Goal: Information Seeking & Learning: Find specific fact

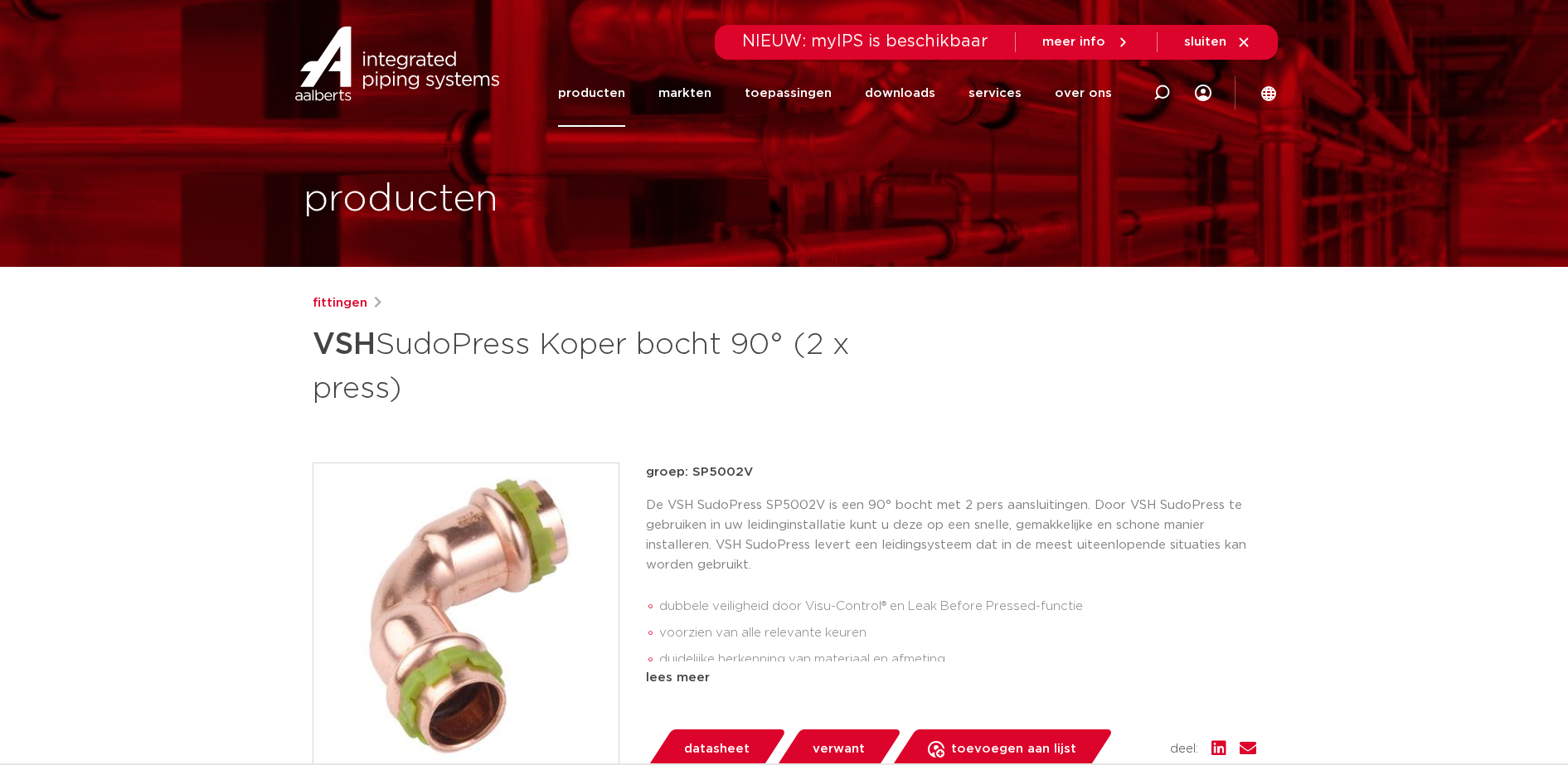
click at [357, 74] on img at bounding box center [397, 64] width 212 height 75
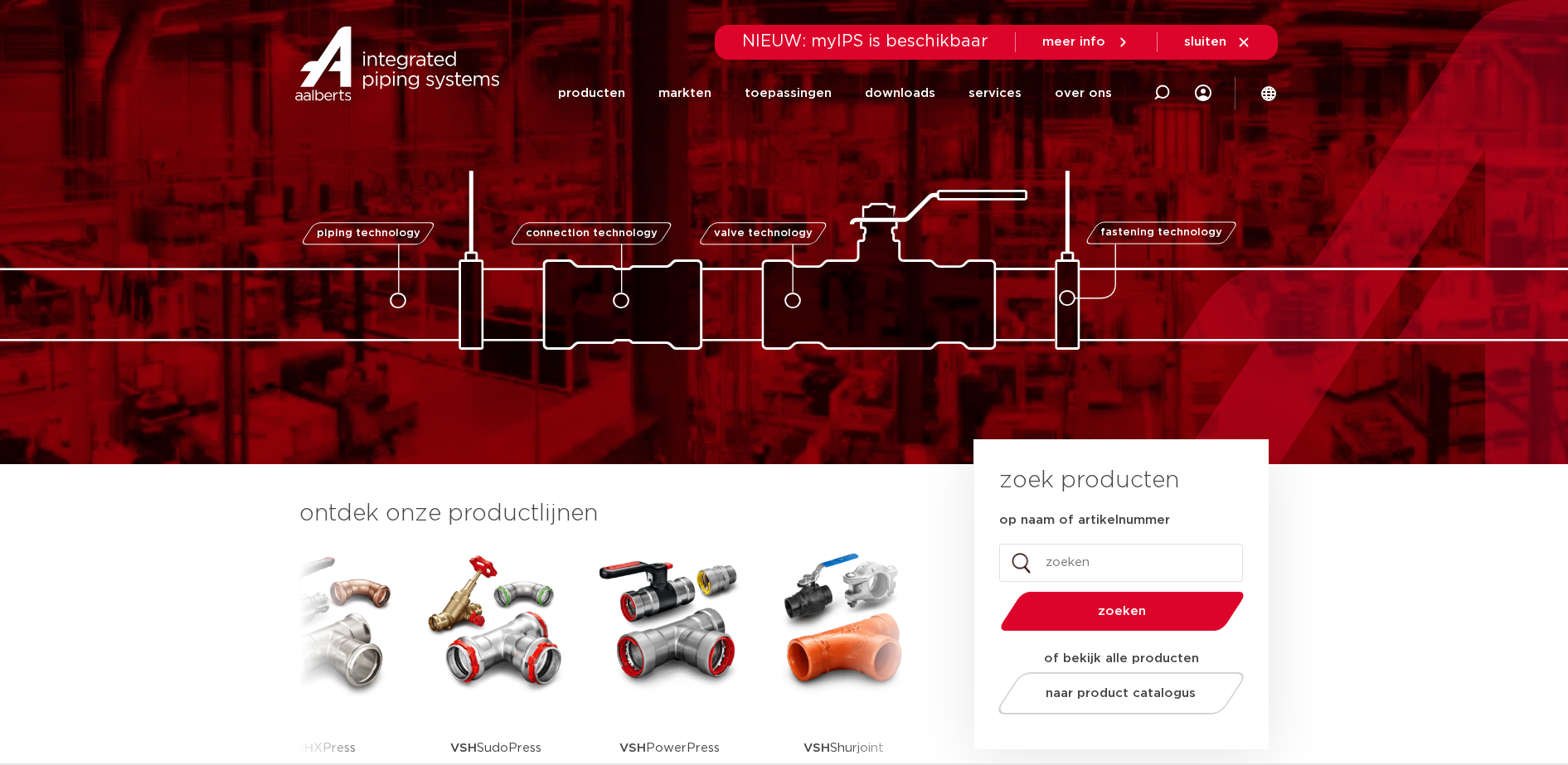
click at [458, 608] on img at bounding box center [496, 622] width 150 height 150
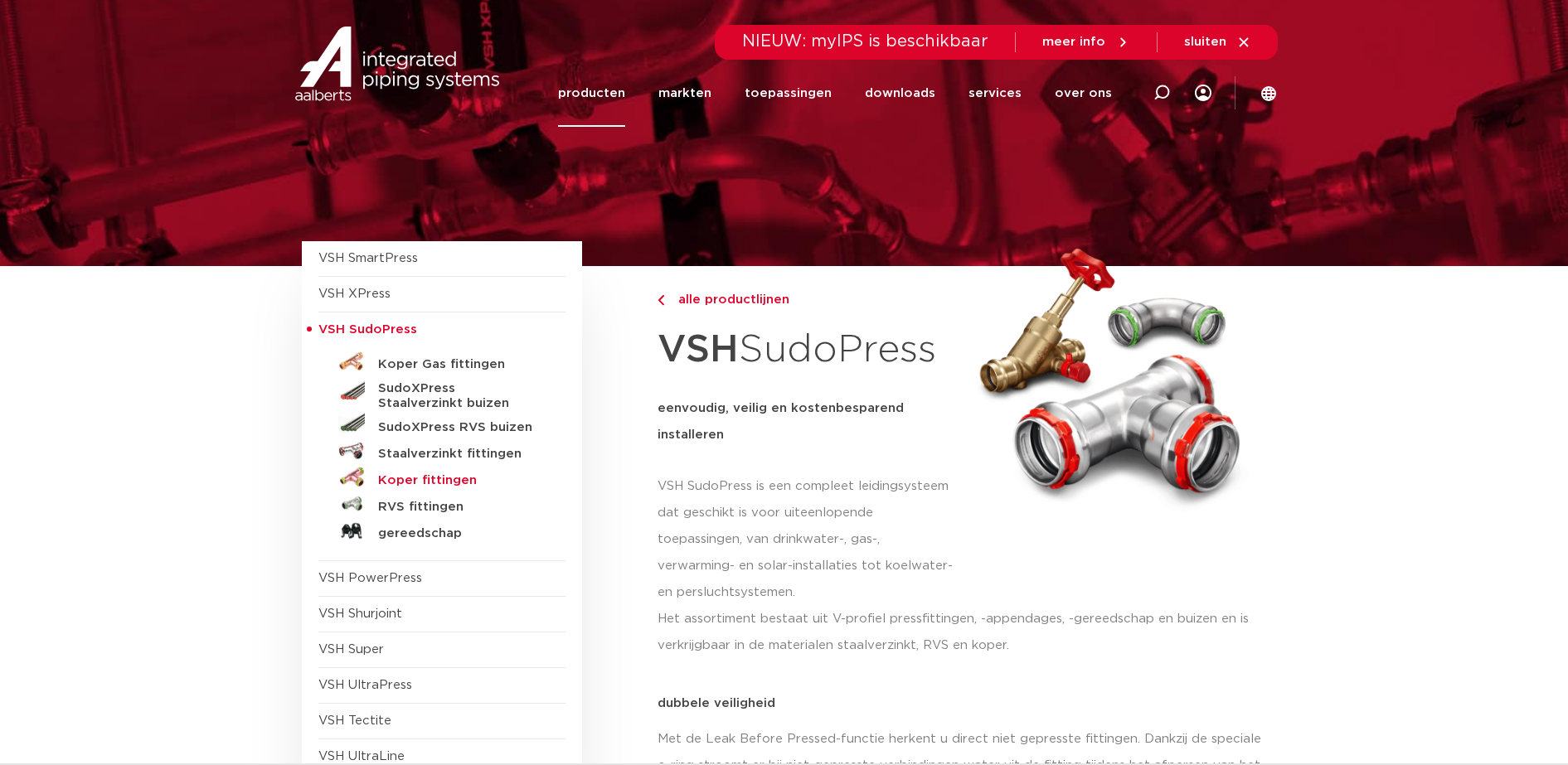
click at [423, 483] on h5 "Koper fittingen" at bounding box center [460, 481] width 164 height 15
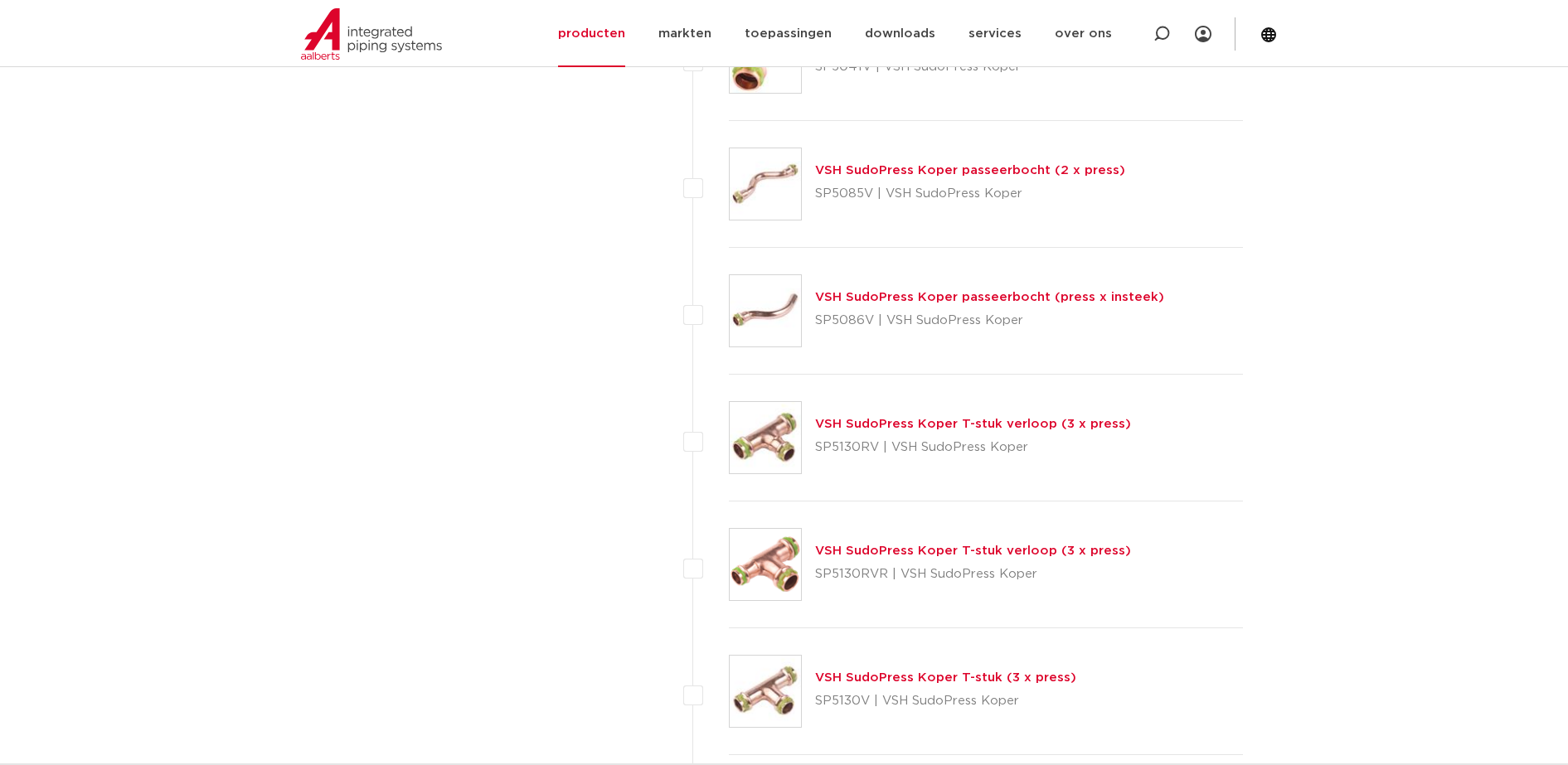
scroll to position [3005, 0]
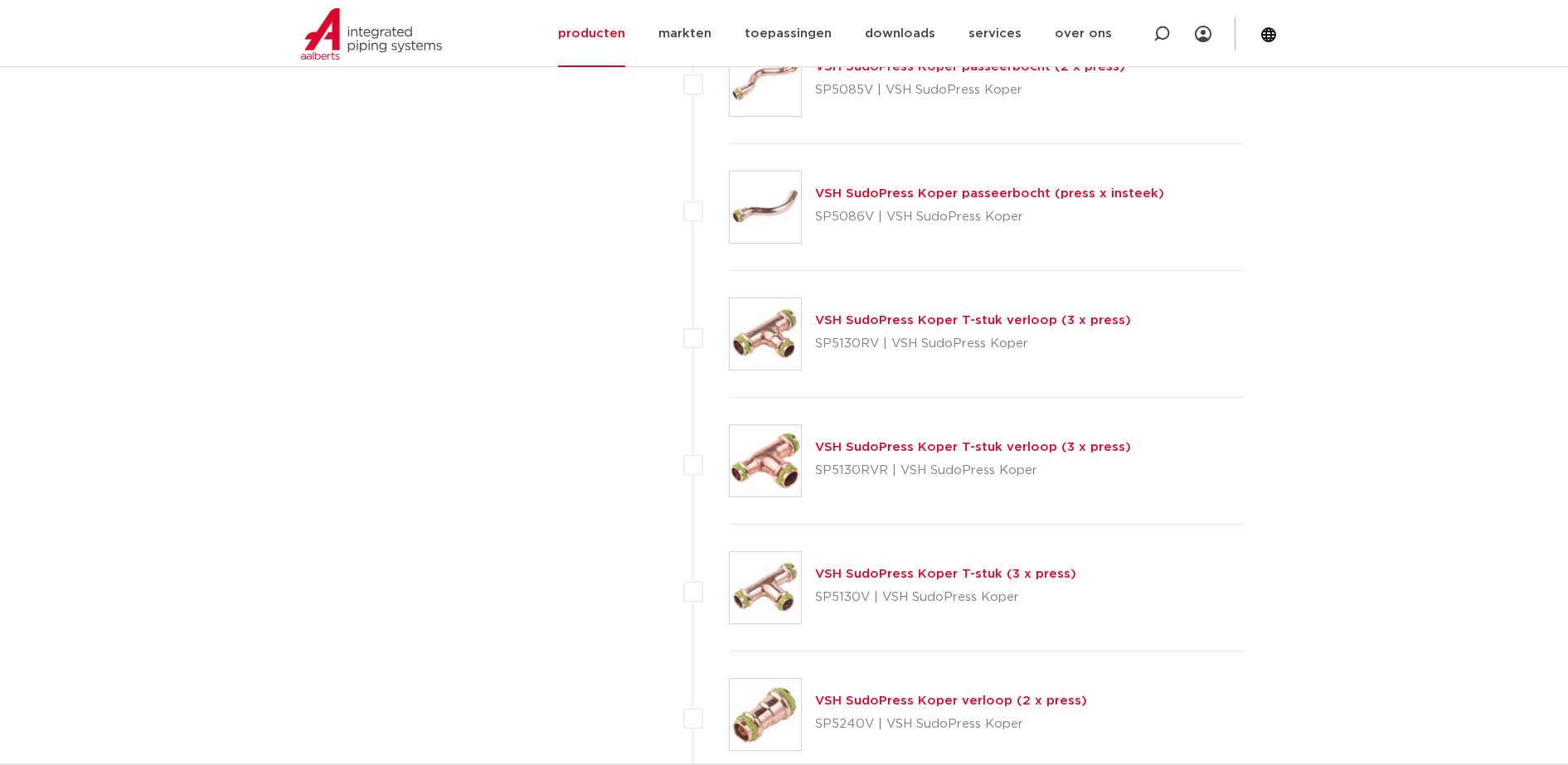
click at [940, 574] on link "VSH SudoPress Koper T-stuk (3 x press)" at bounding box center [945, 574] width 261 height 12
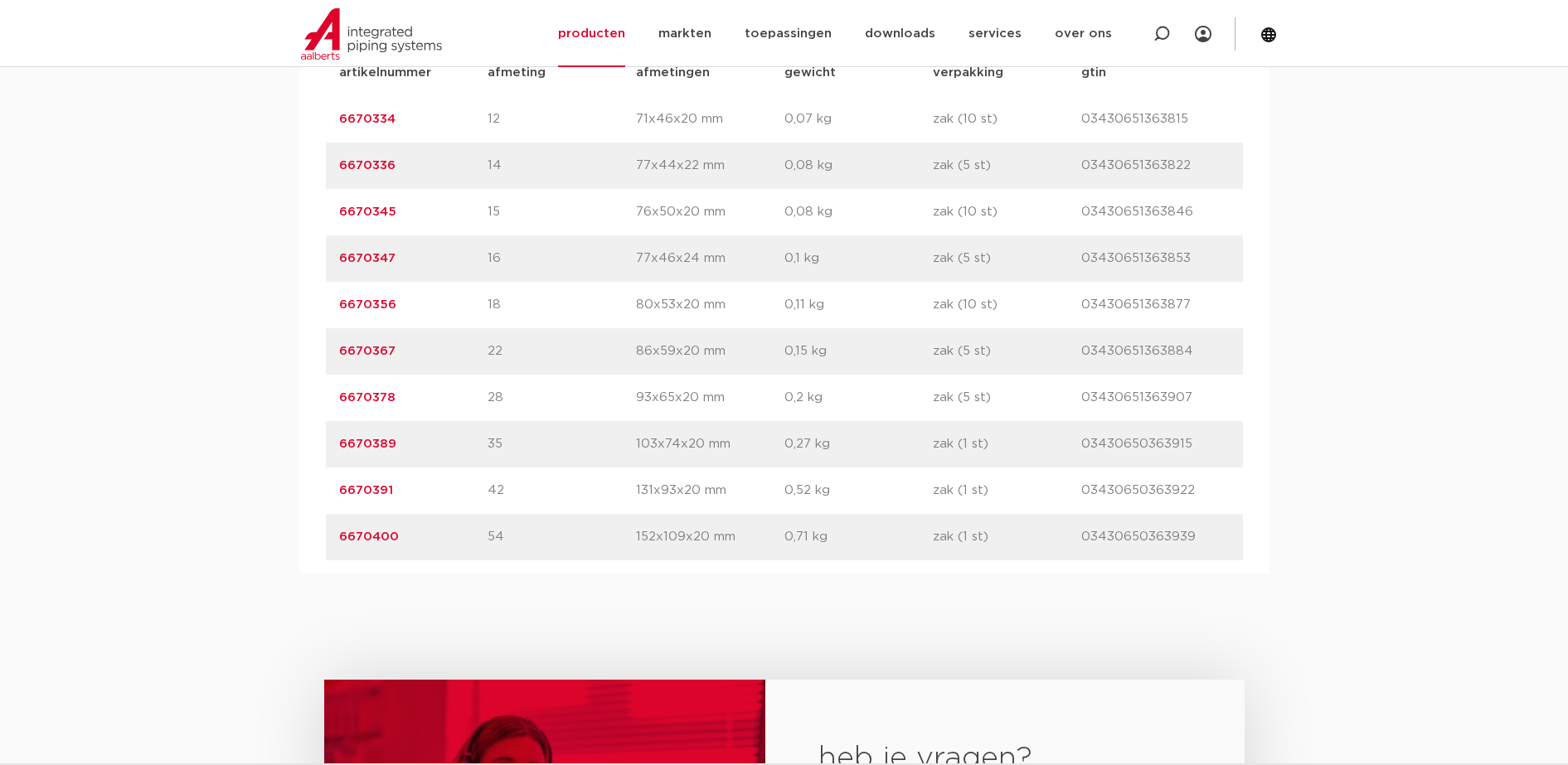
scroll to position [1140, 0]
click at [365, 535] on link "6670400" at bounding box center [369, 536] width 60 height 12
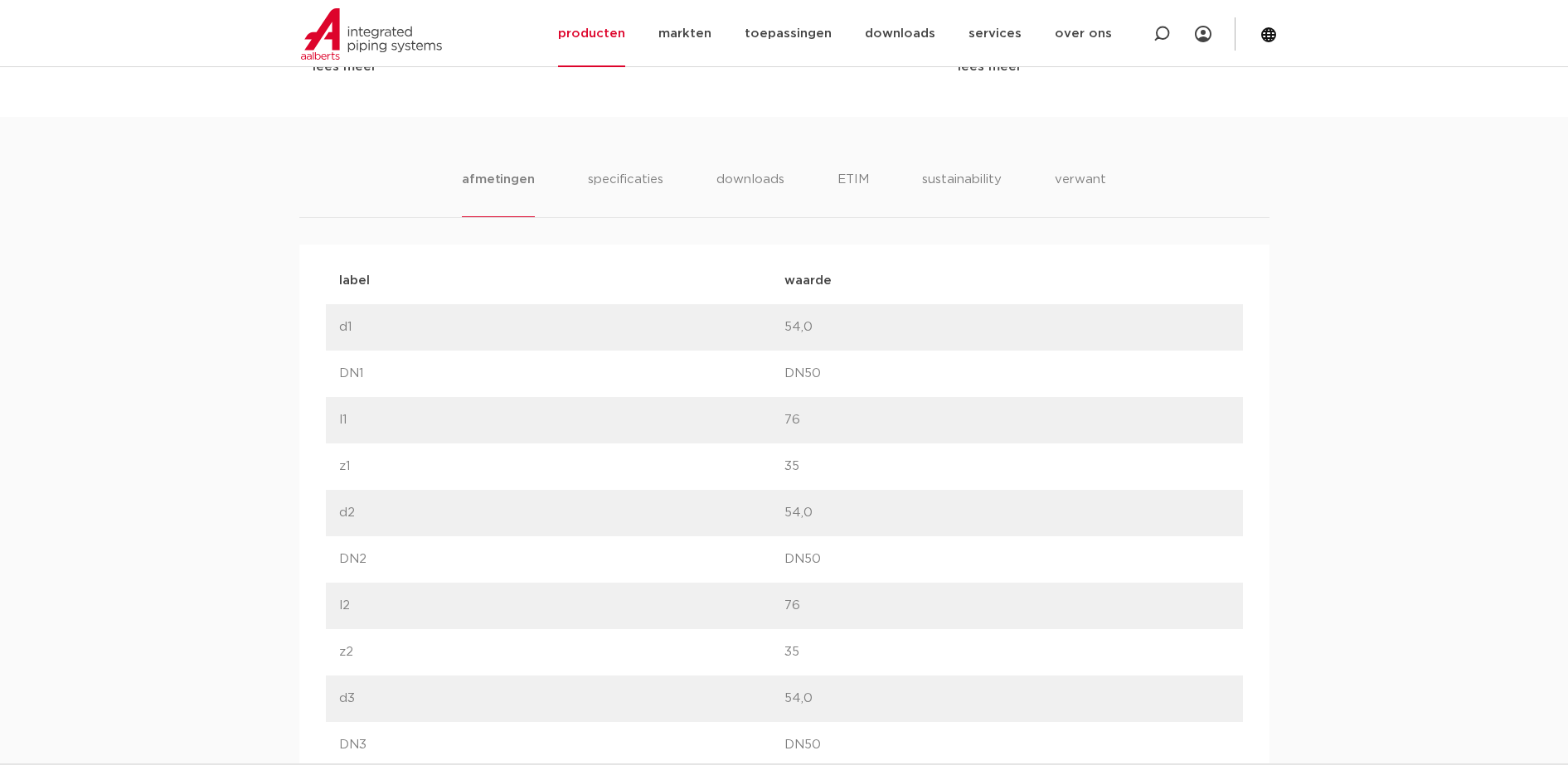
scroll to position [932, 0]
click at [619, 193] on li "specificaties" at bounding box center [625, 191] width 79 height 47
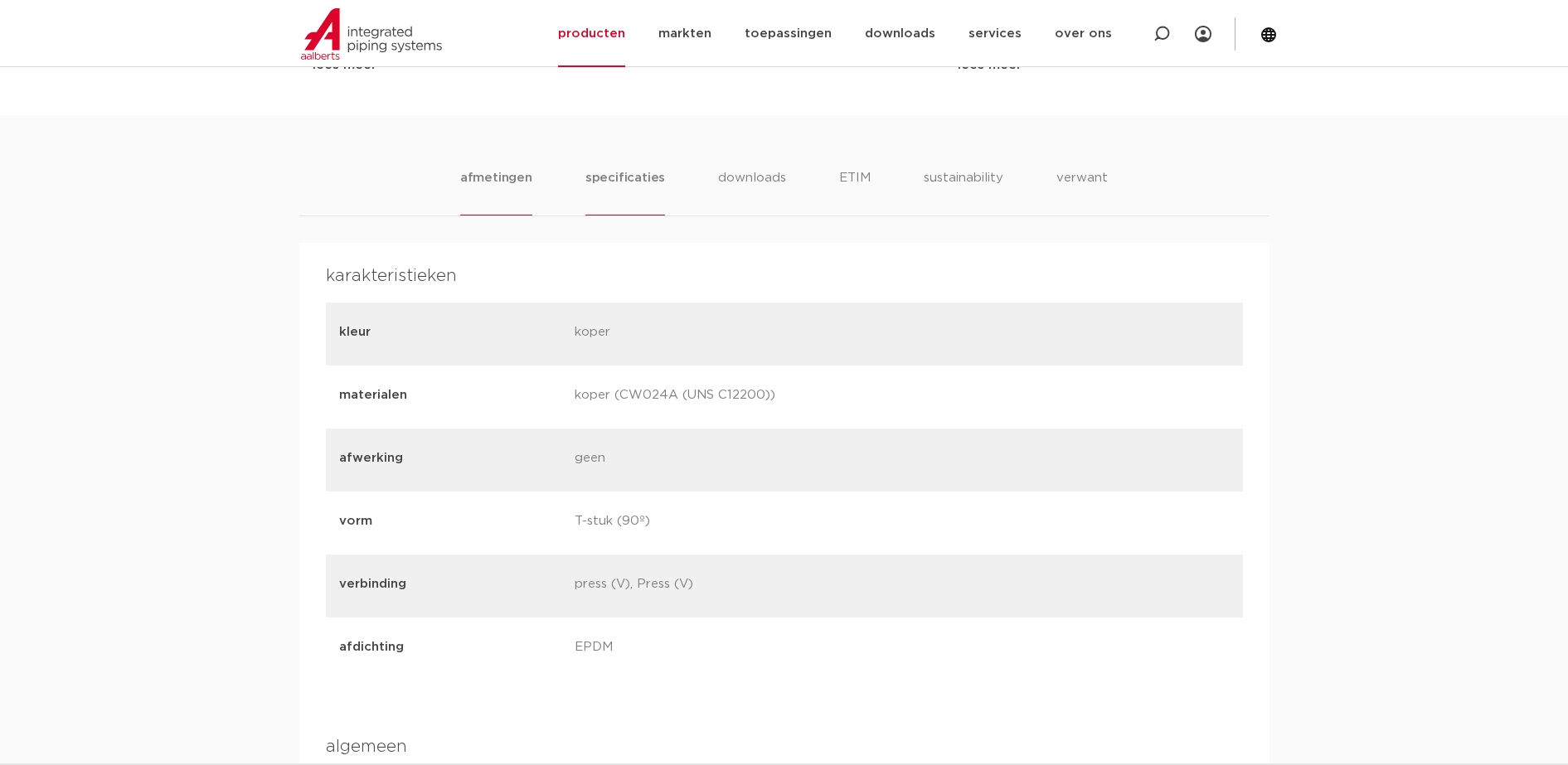
click at [533, 194] on li "afmetingen" at bounding box center [496, 191] width 72 height 47
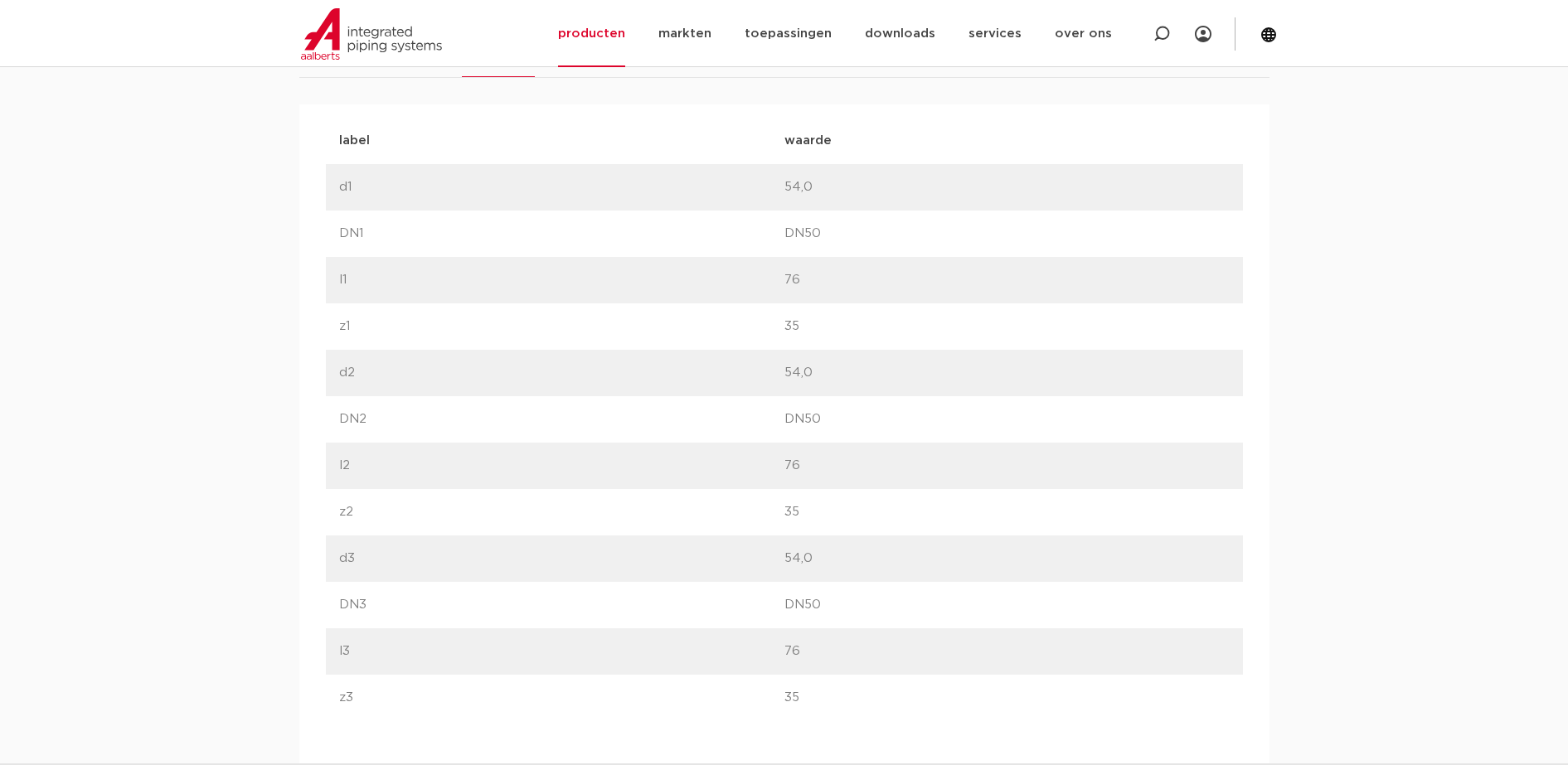
scroll to position [829, 0]
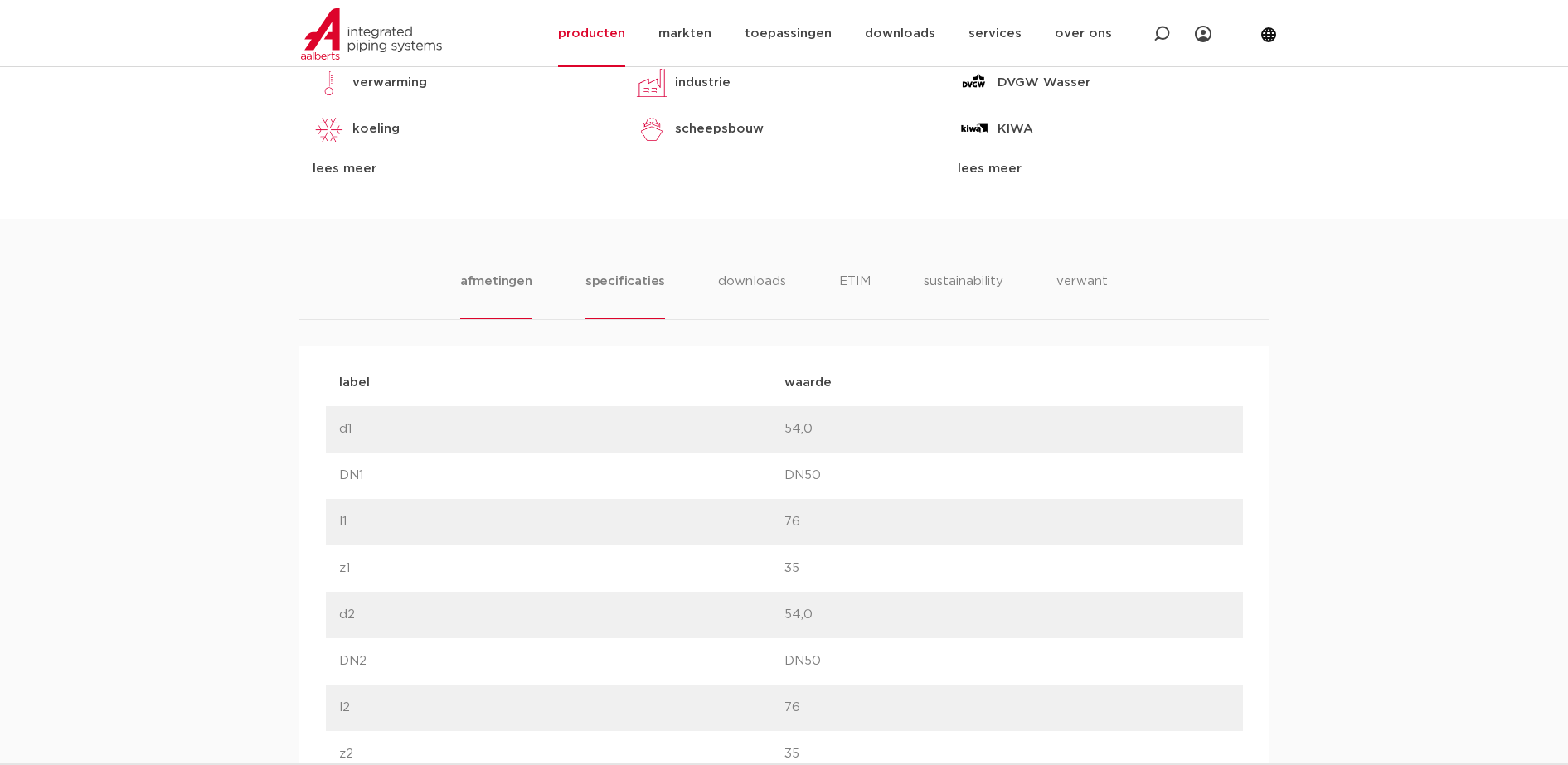
click at [618, 296] on li "specificaties" at bounding box center [625, 295] width 79 height 47
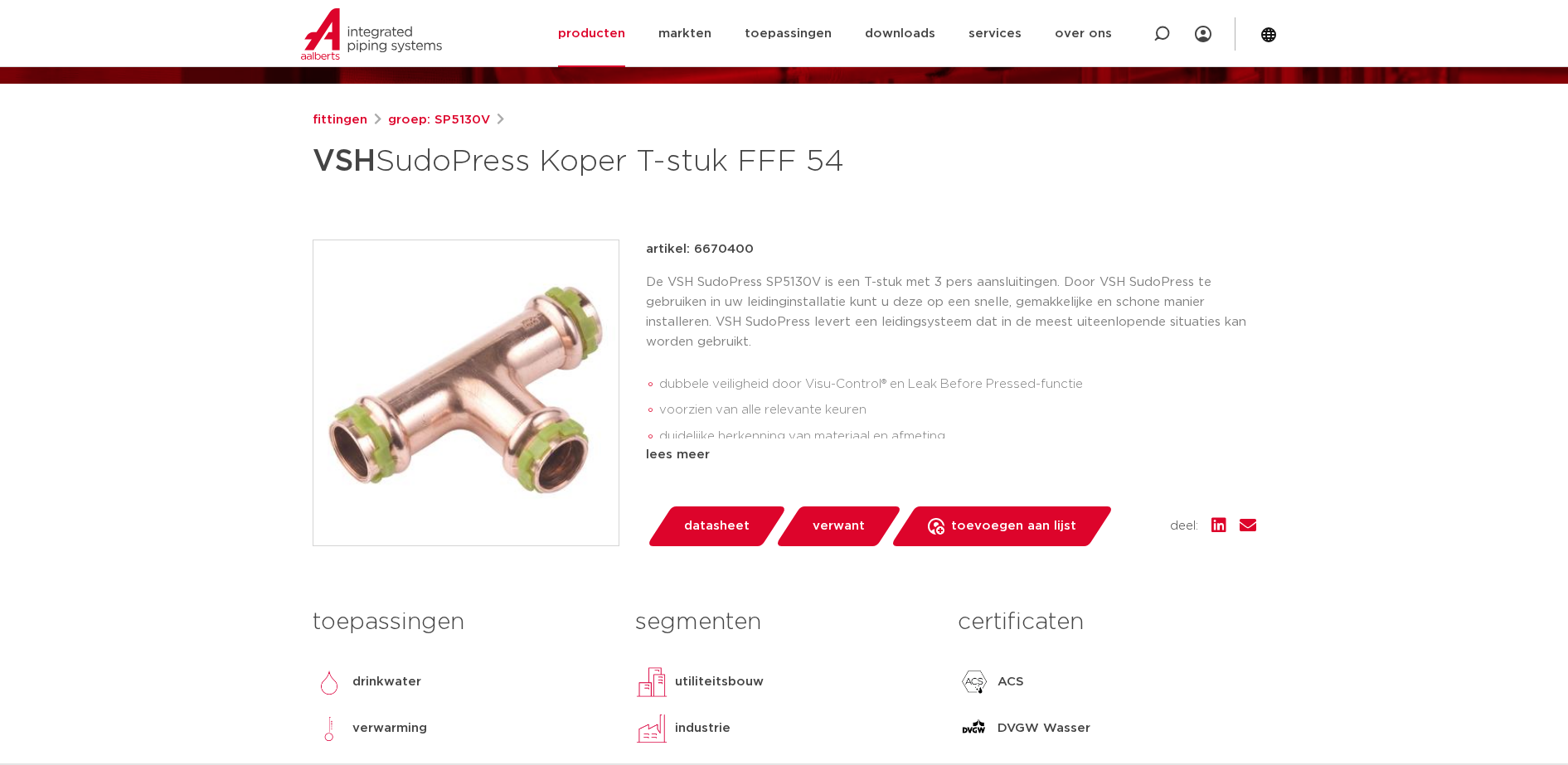
scroll to position [0, 0]
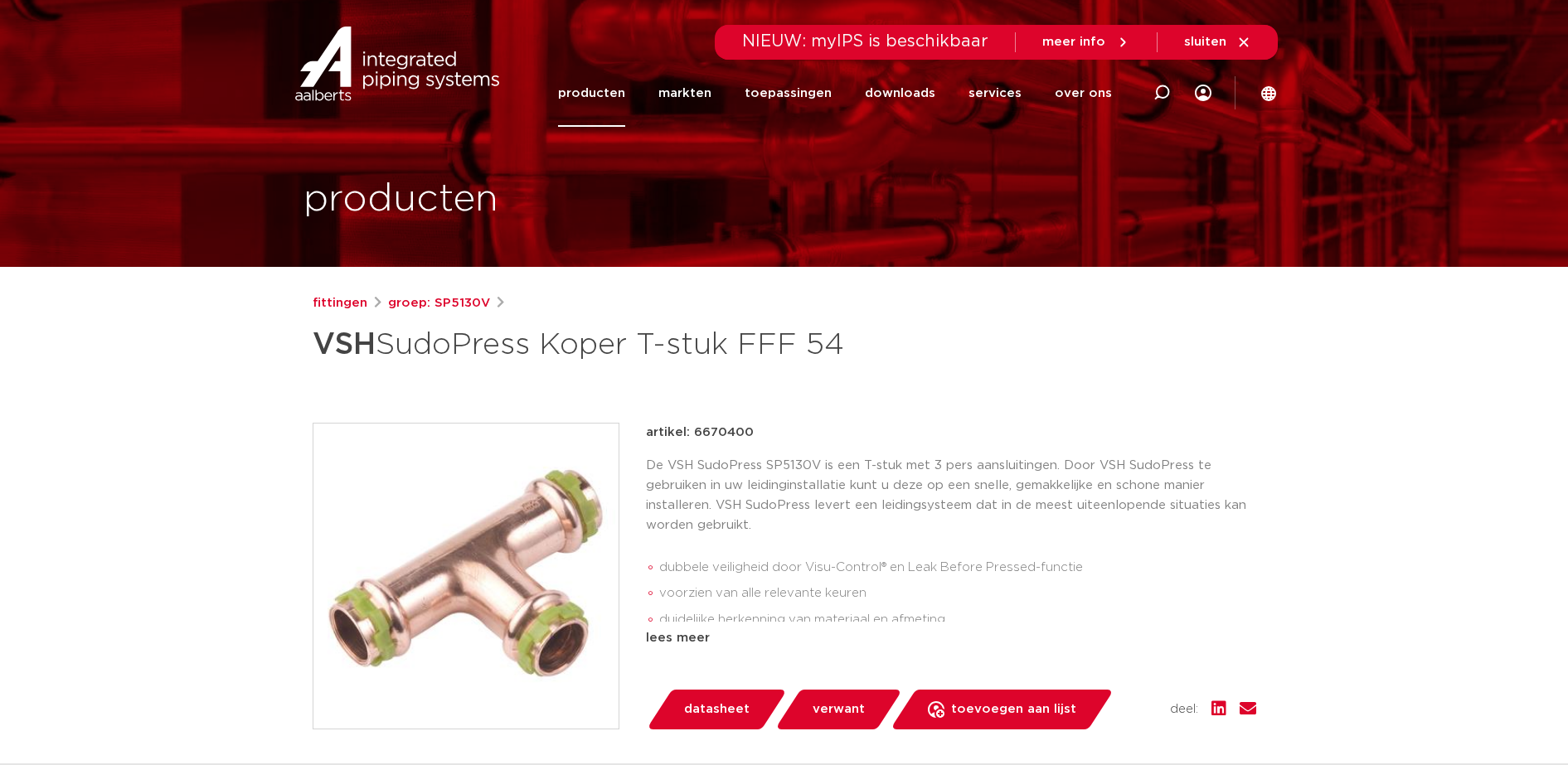
drag, startPoint x: 762, startPoint y: 430, endPoint x: 641, endPoint y: 441, distance: 121.5
click at [641, 441] on div "artikel: 6670400 De VSH SudoPress SP5130V is een T-stuk met 3 pers aansluitinge…" at bounding box center [784, 576] width 943 height 306
copy p "artikel: 6670400"
